Goal: Task Accomplishment & Management: Manage account settings

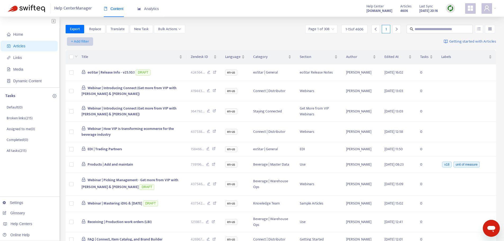
click at [73, 42] on span "+ Add filter" at bounding box center [80, 41] width 18 height 6
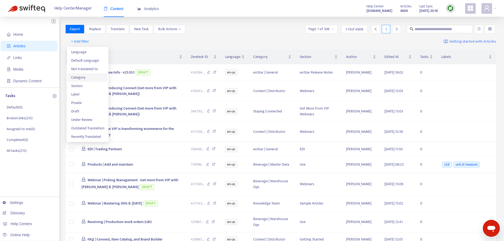
click at [88, 78] on span "Category" at bounding box center [87, 78] width 33 height 6
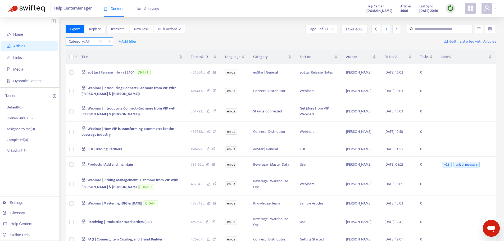
click at [98, 43] on div at bounding box center [83, 41] width 32 height 6
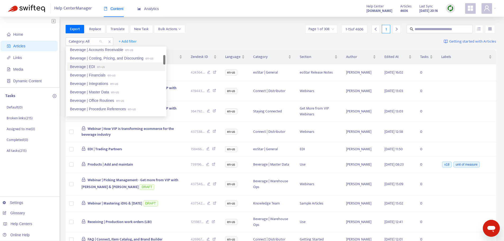
scroll to position [79, 0]
click at [113, 95] on div "Beverage | Reporting en-us" at bounding box center [116, 91] width 98 height 8
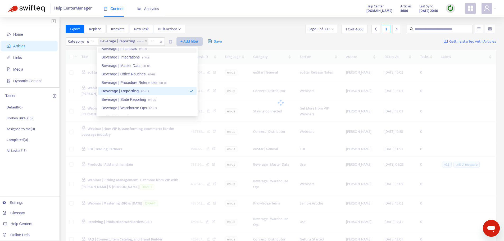
click at [188, 40] on span "+ Add filter" at bounding box center [189, 41] width 18 height 6
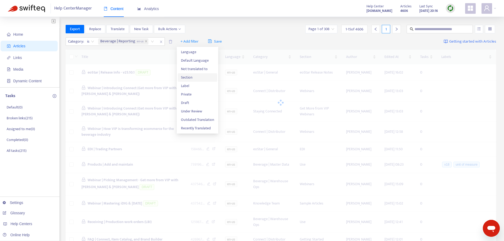
click at [196, 78] on span "Section" at bounding box center [197, 78] width 33 height 6
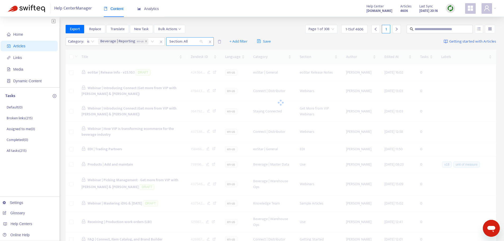
click at [199, 40] on div at bounding box center [183, 41] width 32 height 6
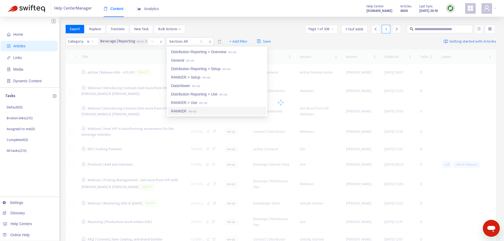
click at [207, 109] on div "RANKER en-us" at bounding box center [217, 111] width 92 height 6
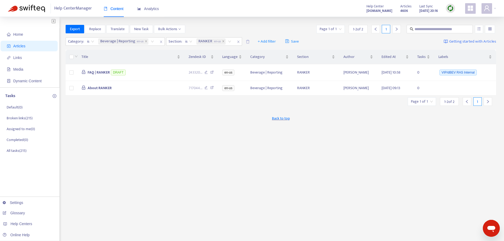
click at [320, 43] on div "Category : is Beverage | Reporting en-us Section : is RANKER en-us + Add filter…" at bounding box center [281, 41] width 431 height 12
click at [35, 56] on span "Links" at bounding box center [30, 57] width 47 height 11
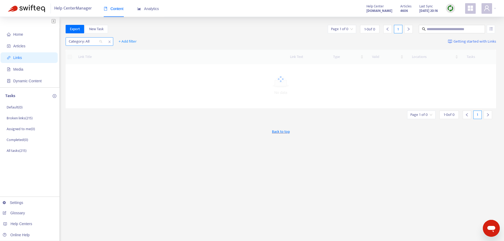
click at [98, 40] on div at bounding box center [83, 41] width 32 height 6
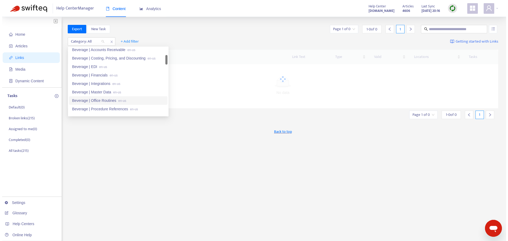
scroll to position [79, 0]
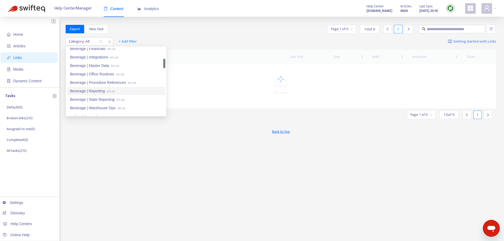
click at [108, 91] on span "en-us" at bounding box center [111, 91] width 8 height 4
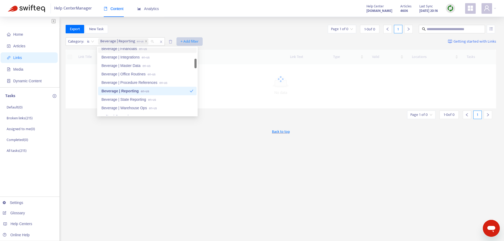
click at [184, 41] on span "+ Add filter" at bounding box center [189, 41] width 18 height 6
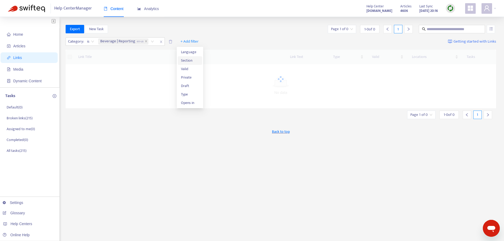
click at [192, 60] on span "Section" at bounding box center [190, 61] width 18 height 6
click at [195, 40] on div at bounding box center [183, 41] width 32 height 6
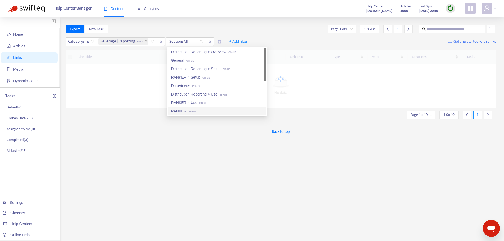
click at [197, 111] on div "RANKER en-us" at bounding box center [217, 111] width 92 height 6
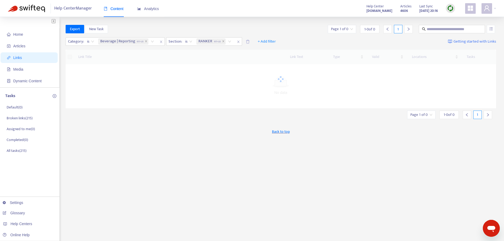
click at [279, 30] on div "Export New Task Page 1 of 0 1 - 0 of 0 1" at bounding box center [281, 29] width 431 height 8
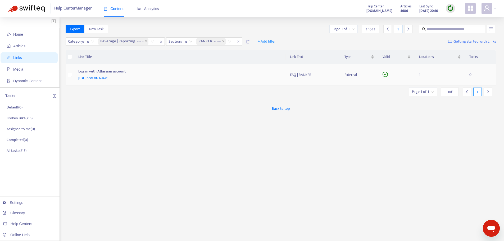
click at [337, 80] on td "FAQ | RANKER" at bounding box center [313, 74] width 55 height 21
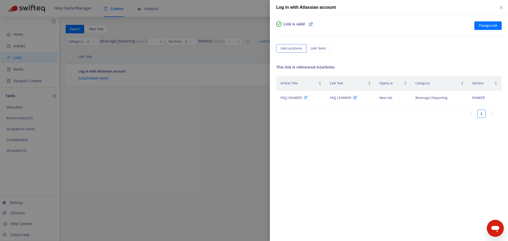
click at [311, 24] on icon at bounding box center [311, 24] width 4 height 4
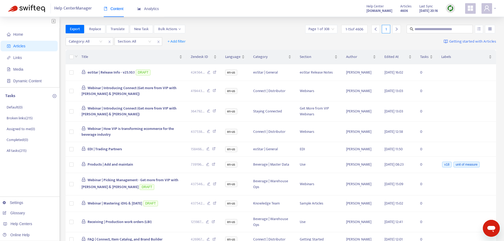
click at [496, 9] on div at bounding box center [489, 8] width 15 height 11
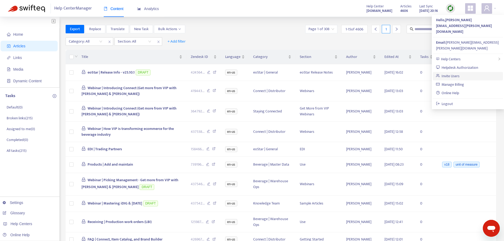
click at [460, 73] on link "Invite Users" at bounding box center [448, 76] width 24 height 6
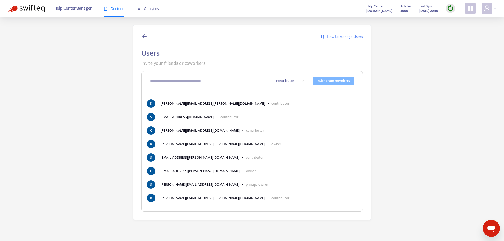
click at [347, 38] on span "How to Manage Users" at bounding box center [345, 37] width 36 height 6
click at [214, 77] on input "text" at bounding box center [210, 81] width 126 height 8
click at [302, 80] on span "contributor" at bounding box center [290, 81] width 28 height 8
